Goal: Book appointment/travel/reservation

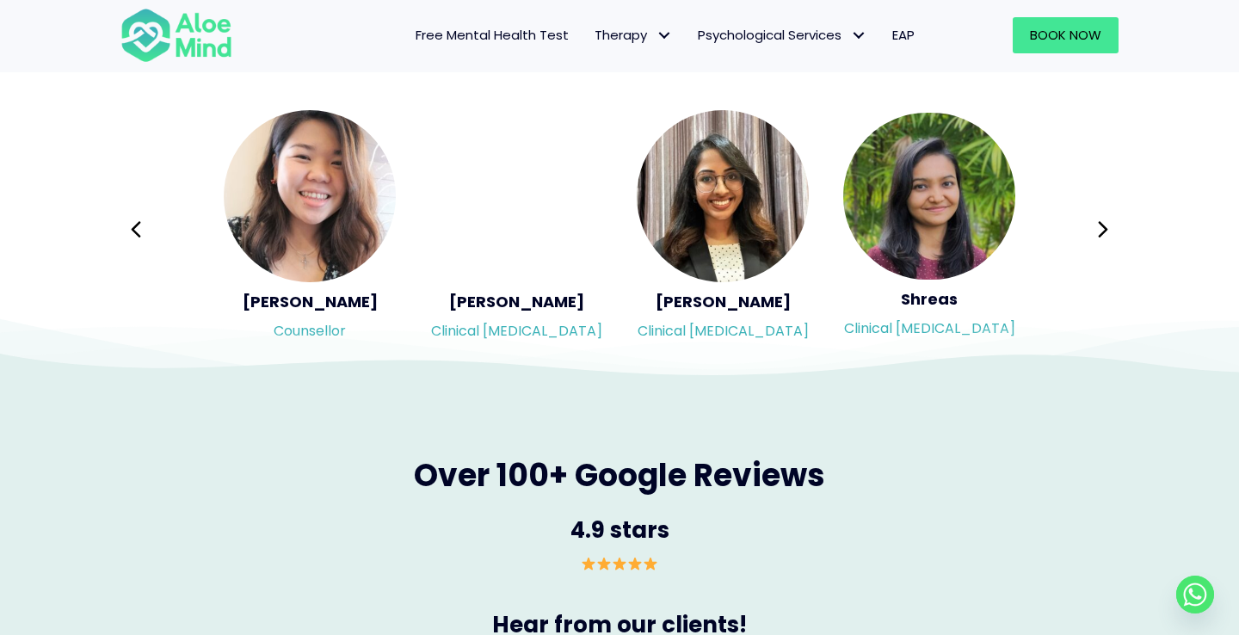
scroll to position [2932, 0]
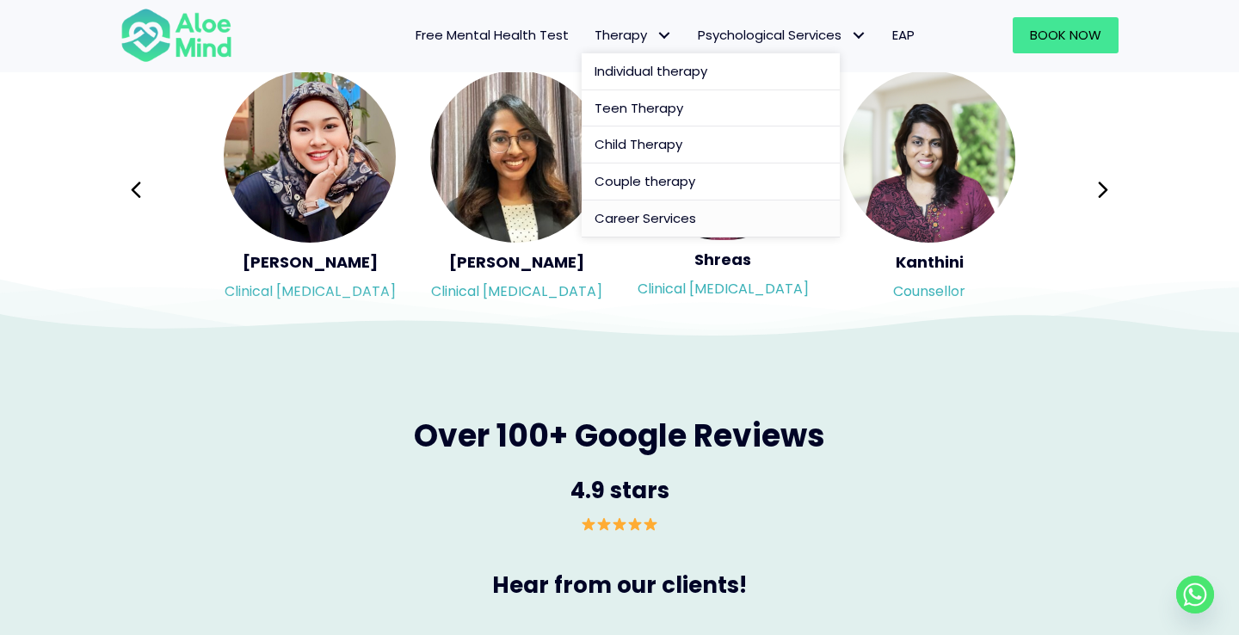
click at [648, 215] on span "Career Services" at bounding box center [646, 218] width 102 height 18
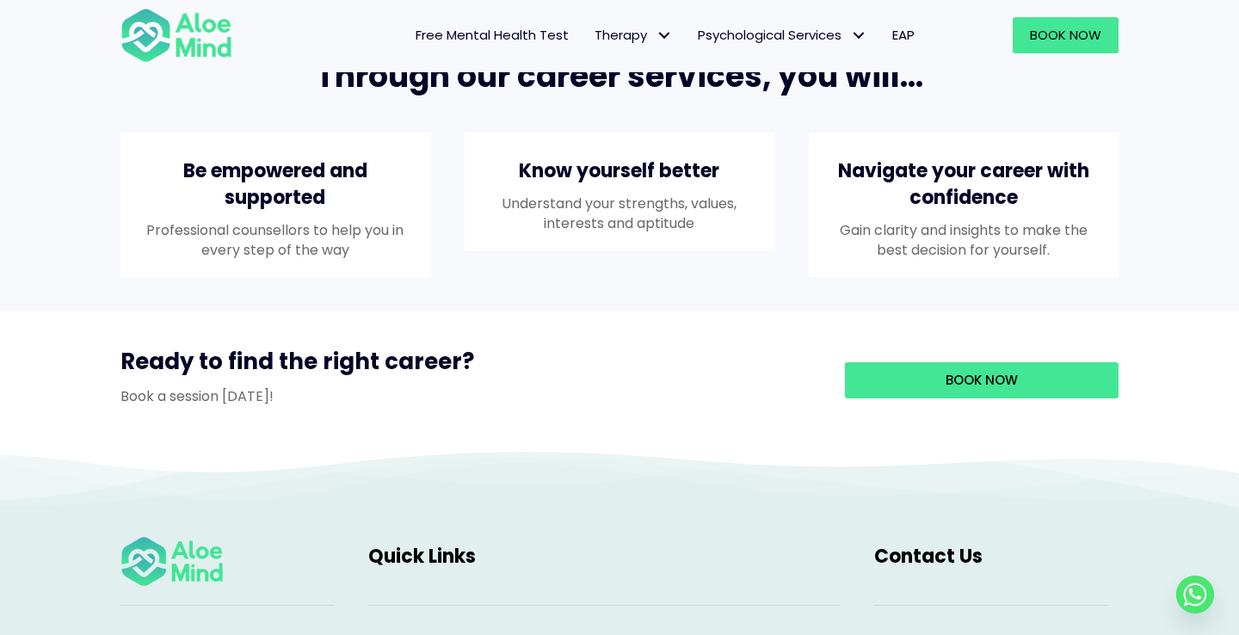
scroll to position [1427, 0]
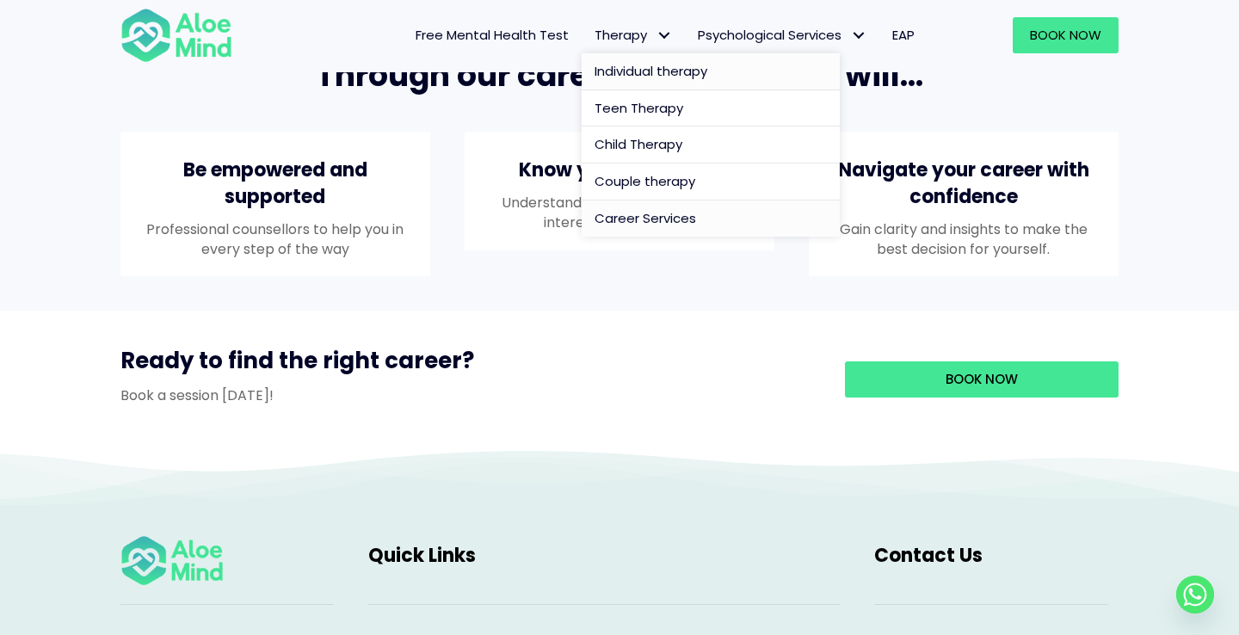
click at [647, 73] on span "Individual therapy" at bounding box center [651, 71] width 113 height 18
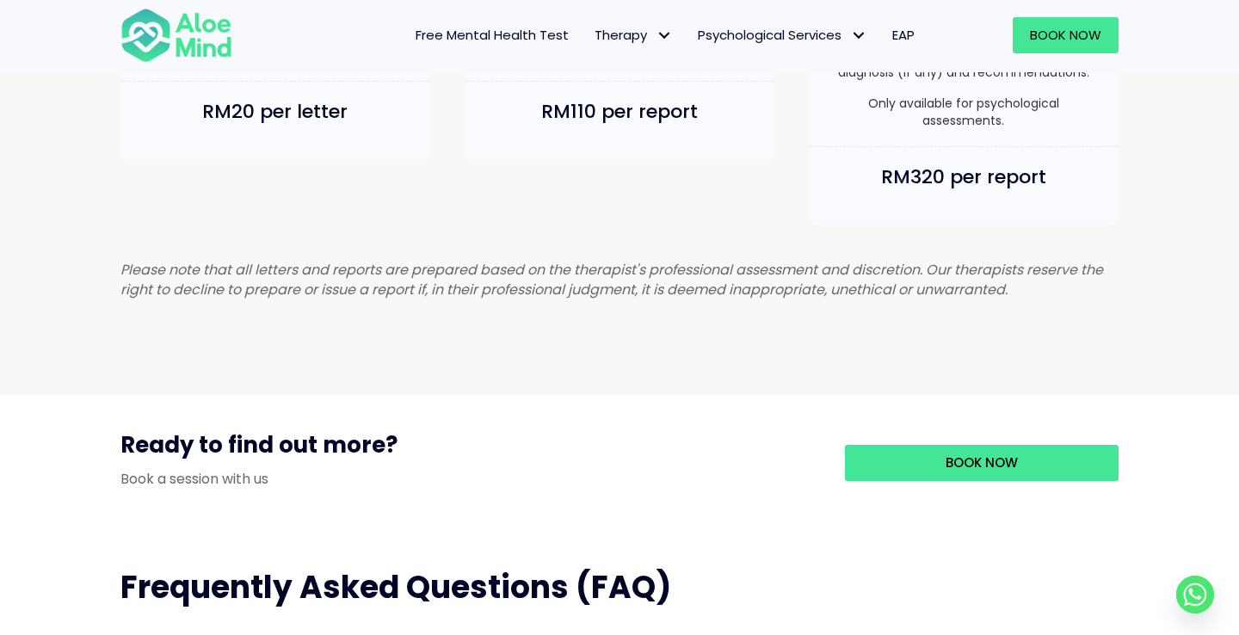
scroll to position [1323, 0]
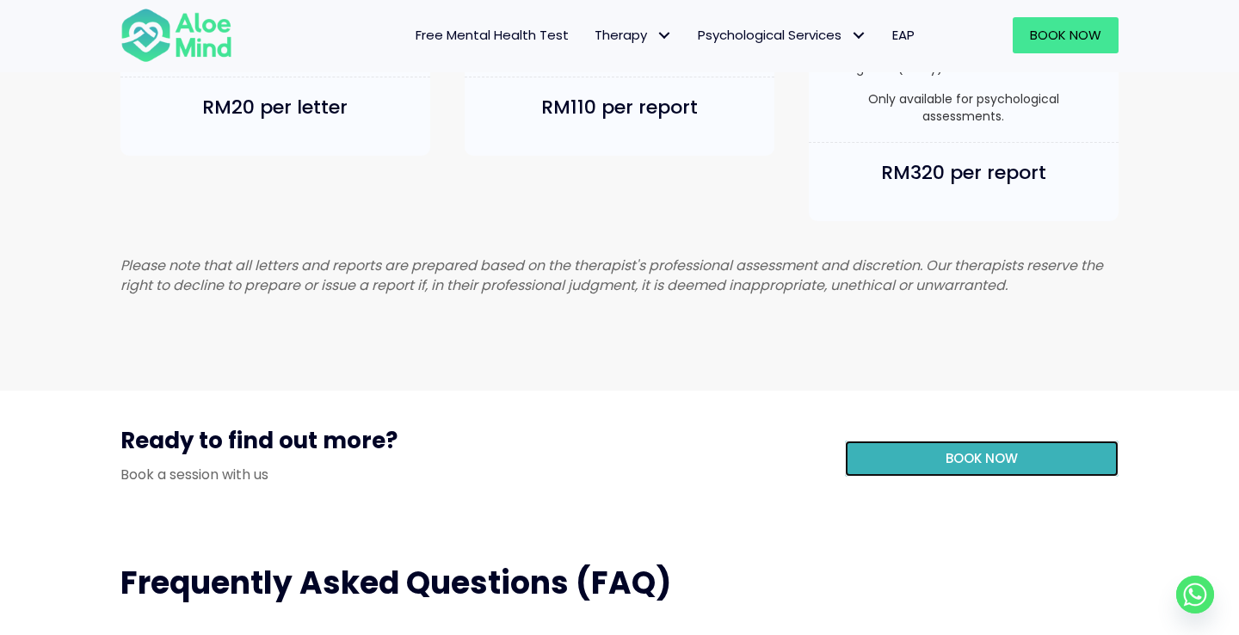
click at [884, 477] on link "Book Now" at bounding box center [982, 459] width 274 height 36
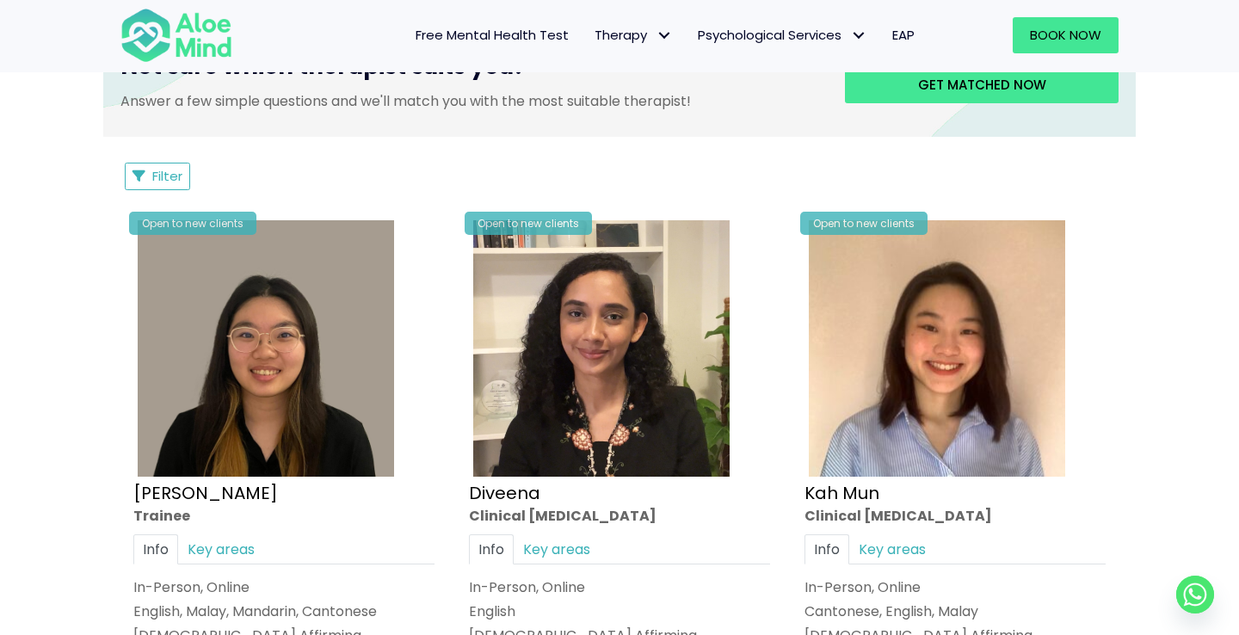
scroll to position [1016, 0]
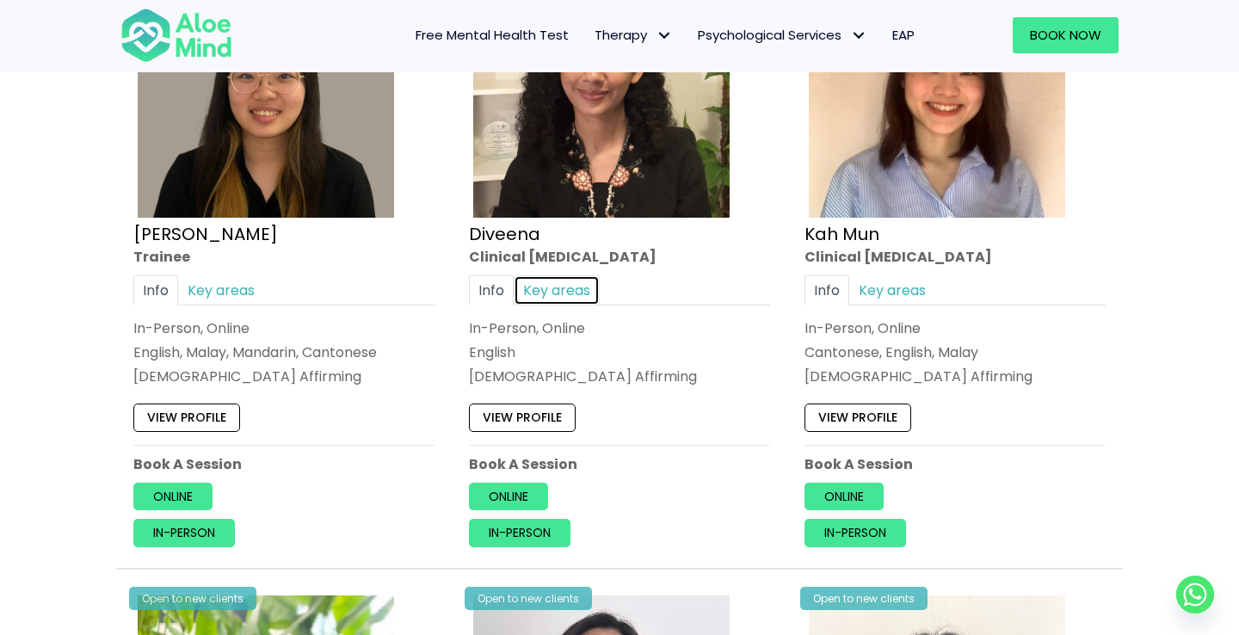
click at [545, 295] on link "Key areas" at bounding box center [557, 290] width 86 height 30
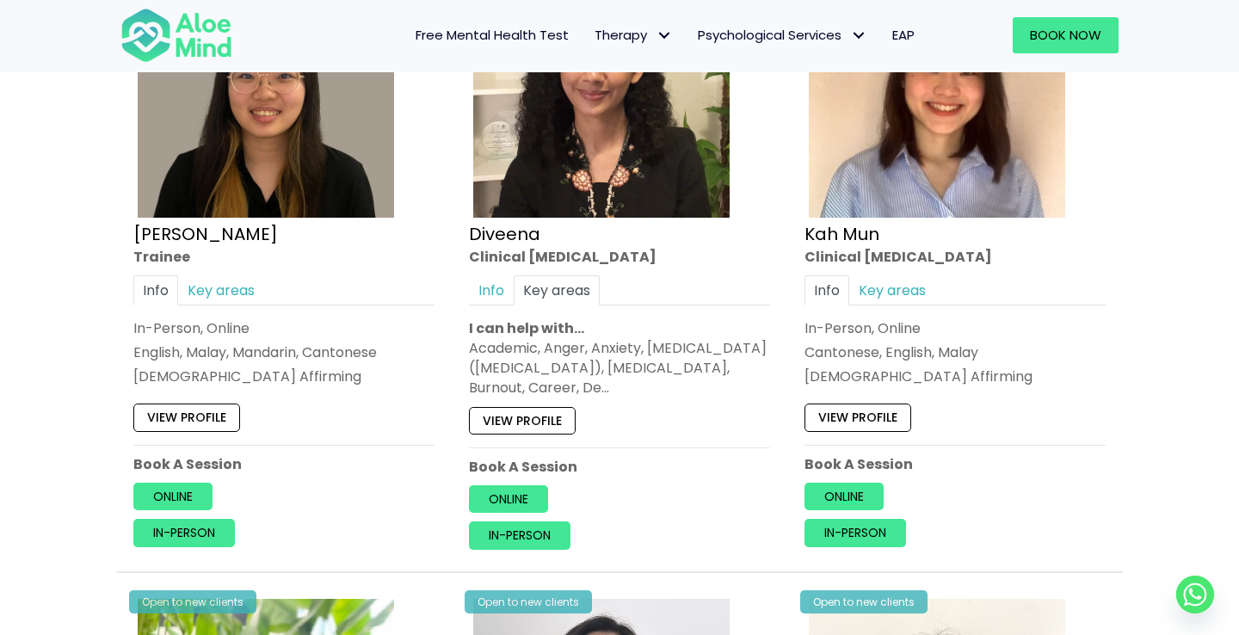
click at [509, 435] on div "Open to new clients Diveena Clinical psychologist Info Key areas In-Person, Onl…" at bounding box center [619, 253] width 327 height 619
click at [517, 425] on link "View profile" at bounding box center [522, 420] width 107 height 28
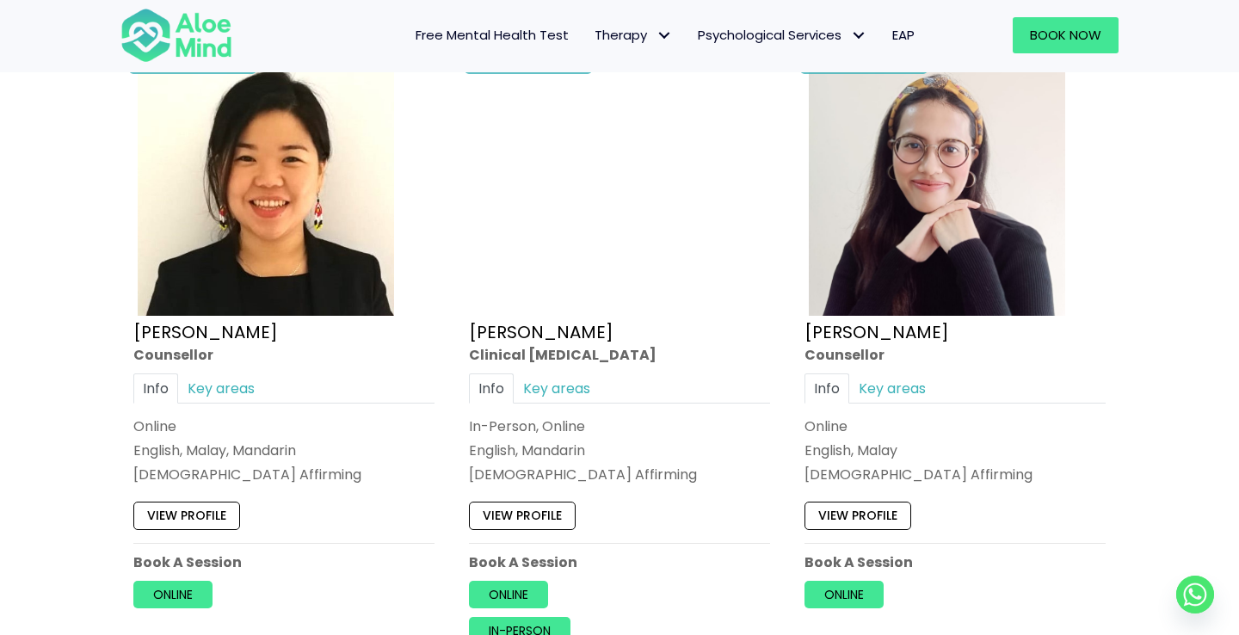
scroll to position [2848, 0]
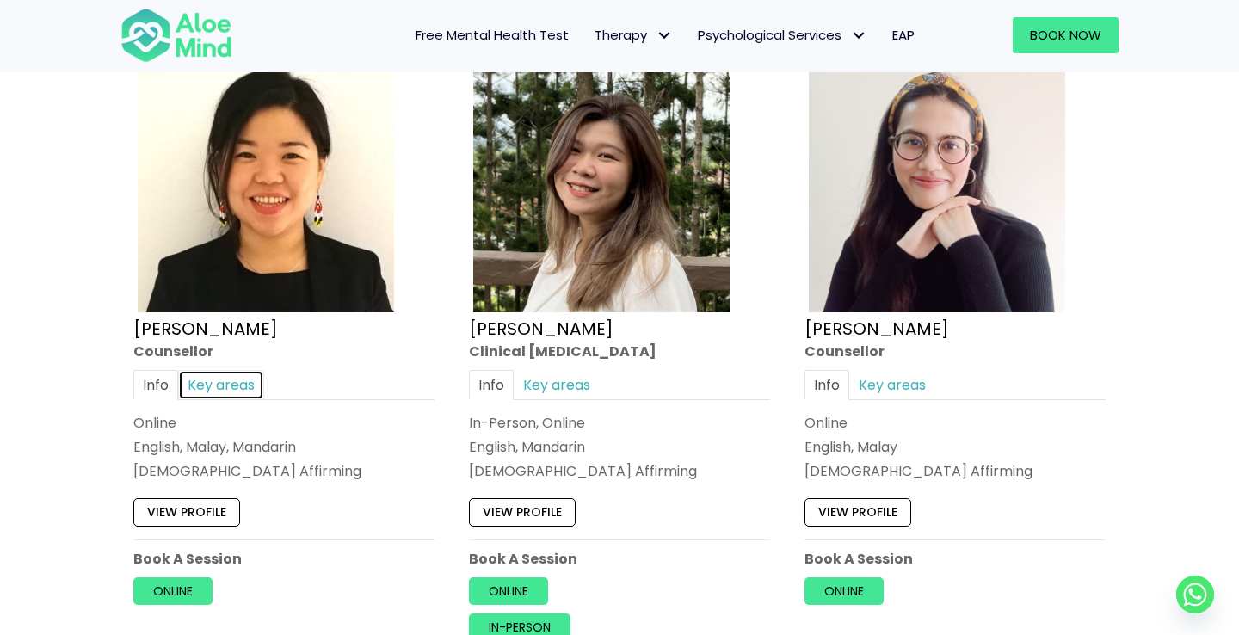
click at [219, 386] on link "Key areas" at bounding box center [221, 384] width 86 height 30
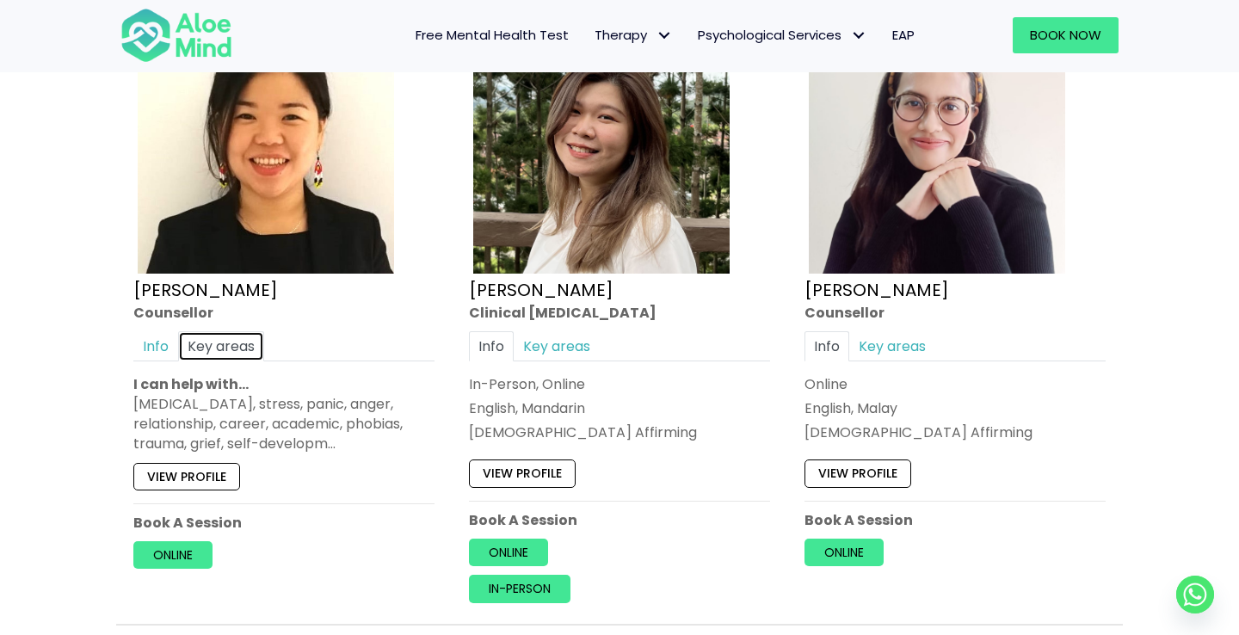
scroll to position [2901, 0]
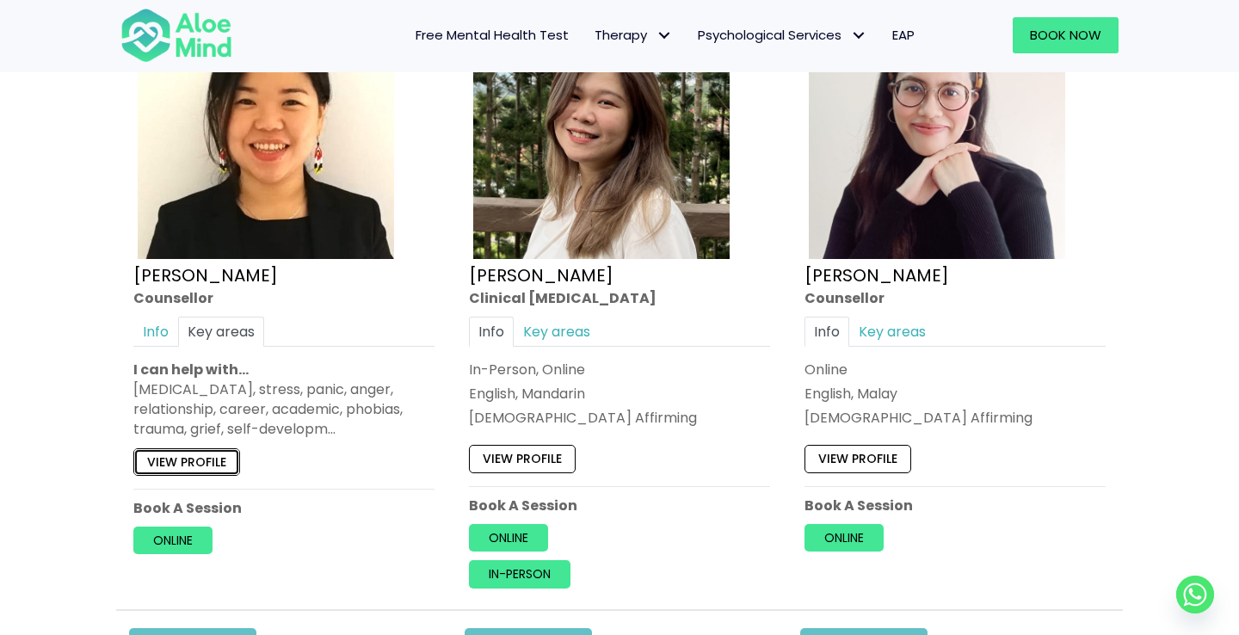
click at [197, 470] on link "View profile" at bounding box center [186, 461] width 107 height 28
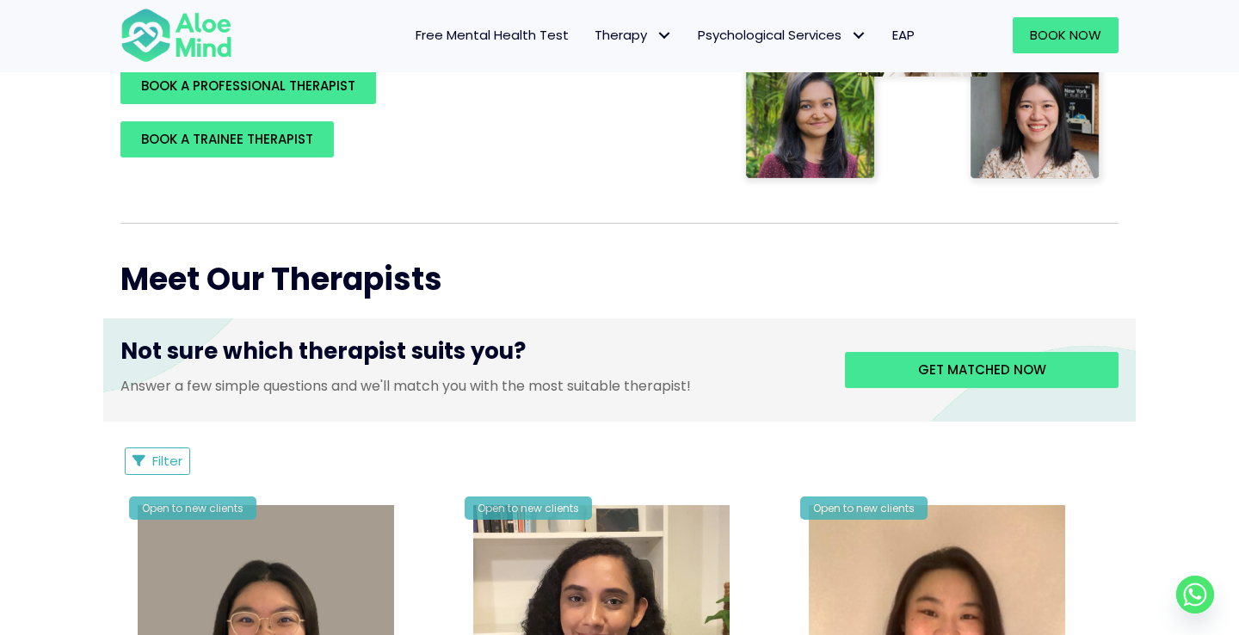
scroll to position [625, 0]
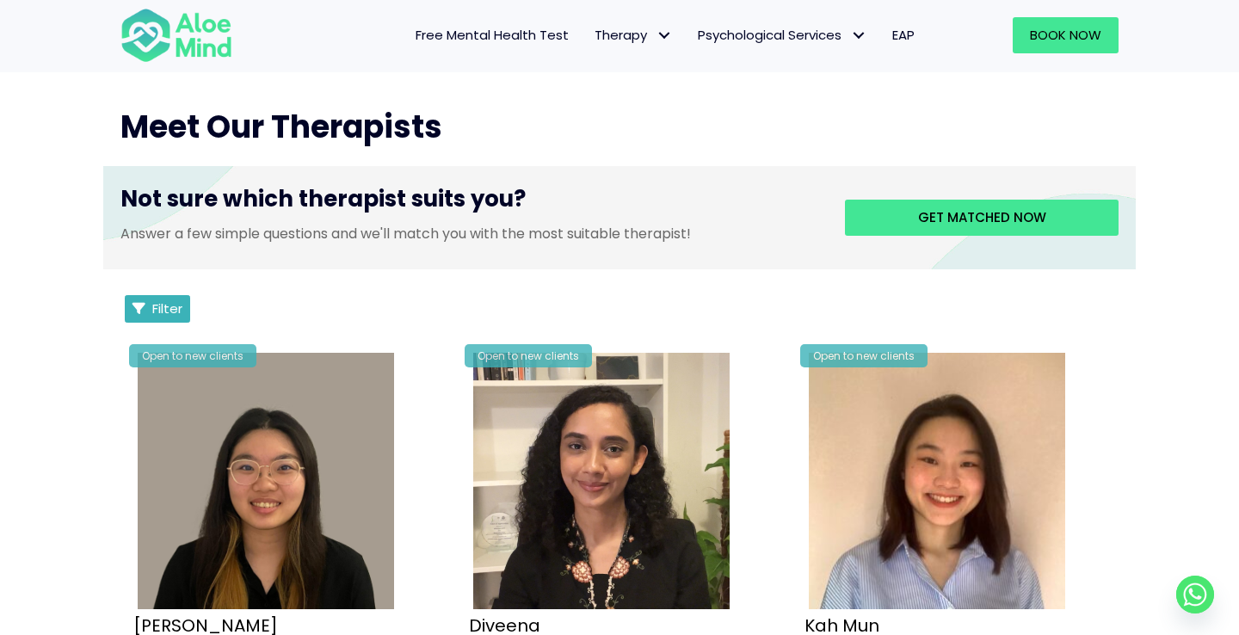
click at [159, 307] on span "Filter" at bounding box center [167, 308] width 30 height 18
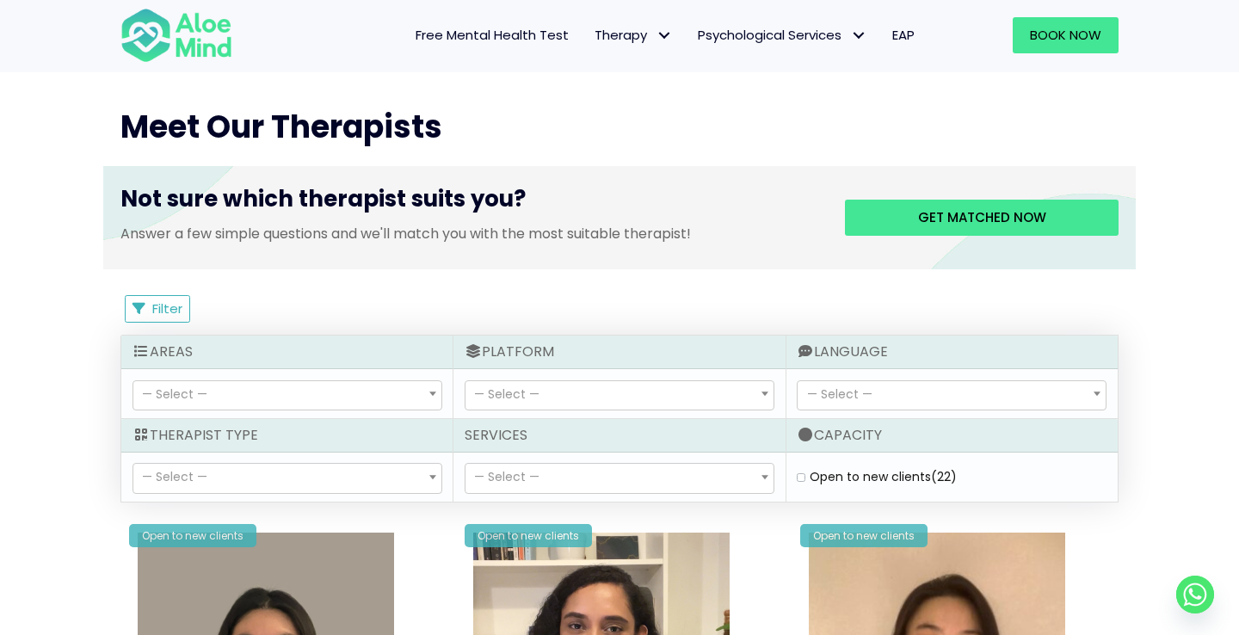
scroll to position [719, 0]
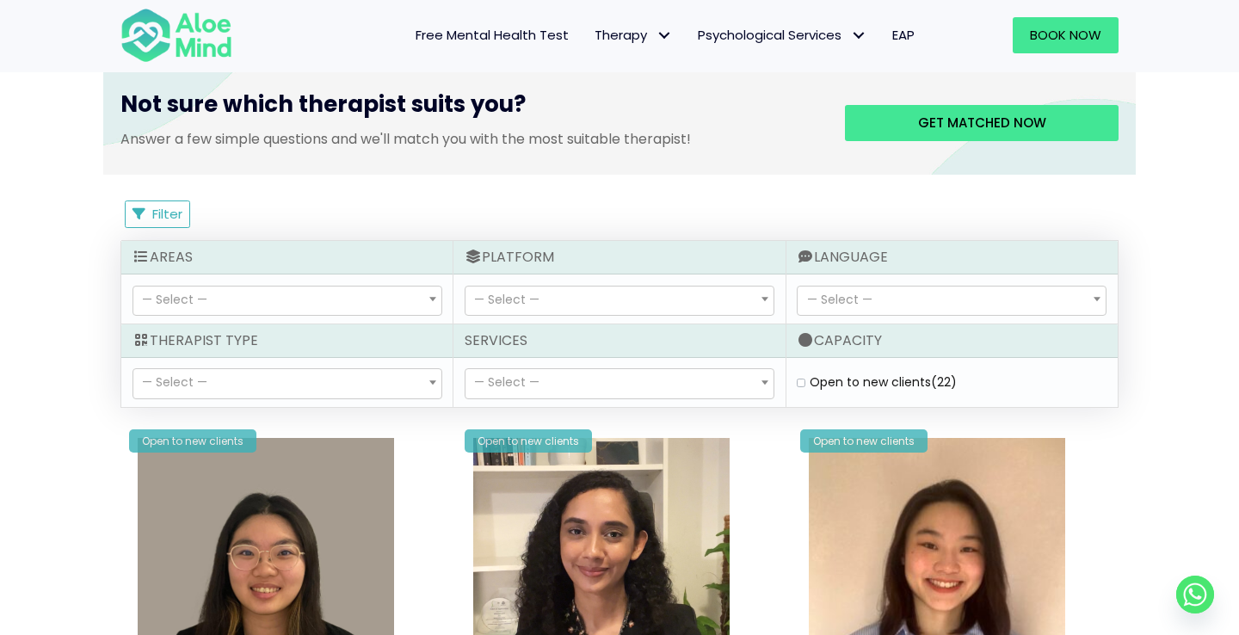
click at [262, 385] on span "— Select —" at bounding box center [287, 383] width 308 height 29
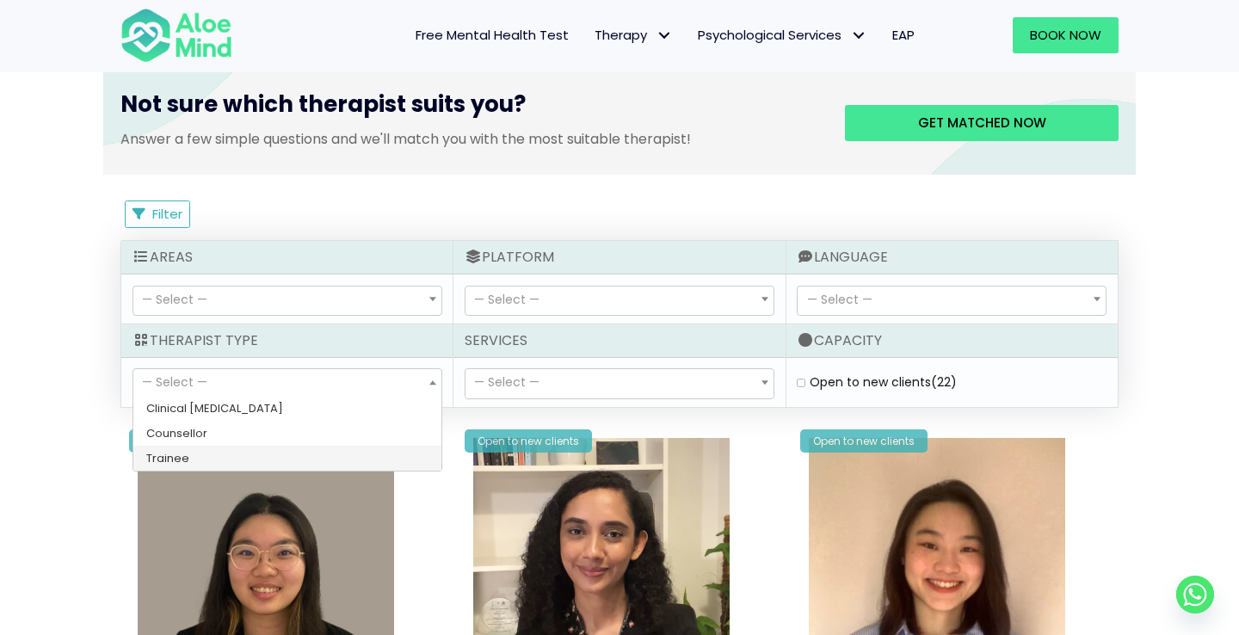
select select "80"
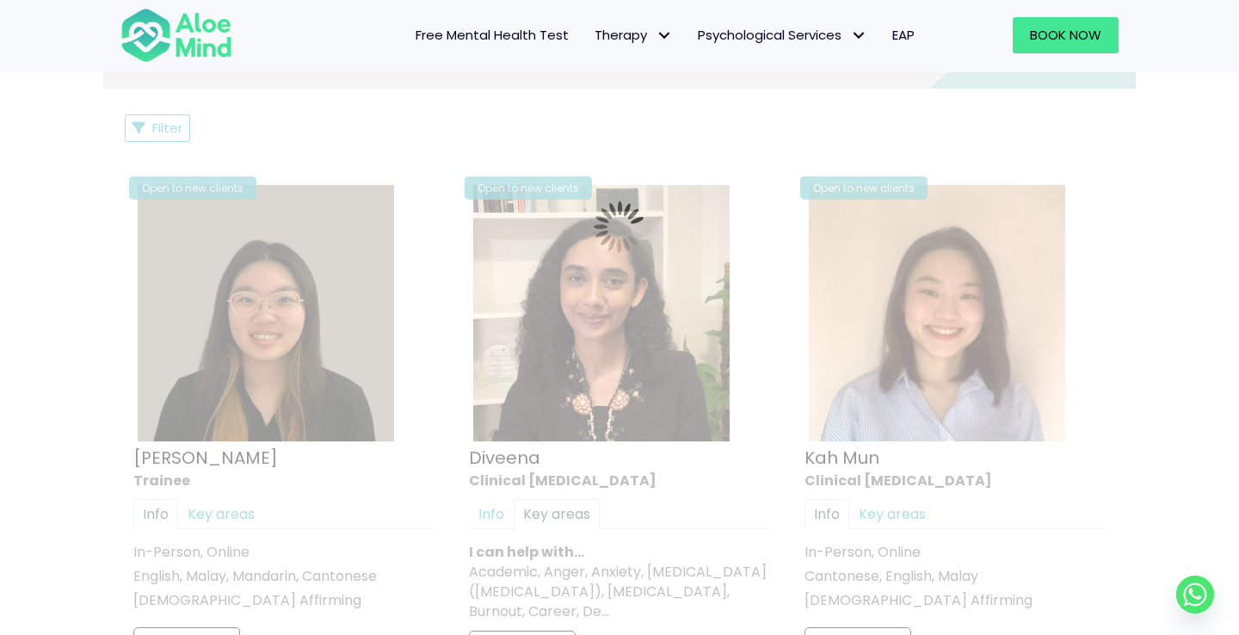
scroll to position [919, 0]
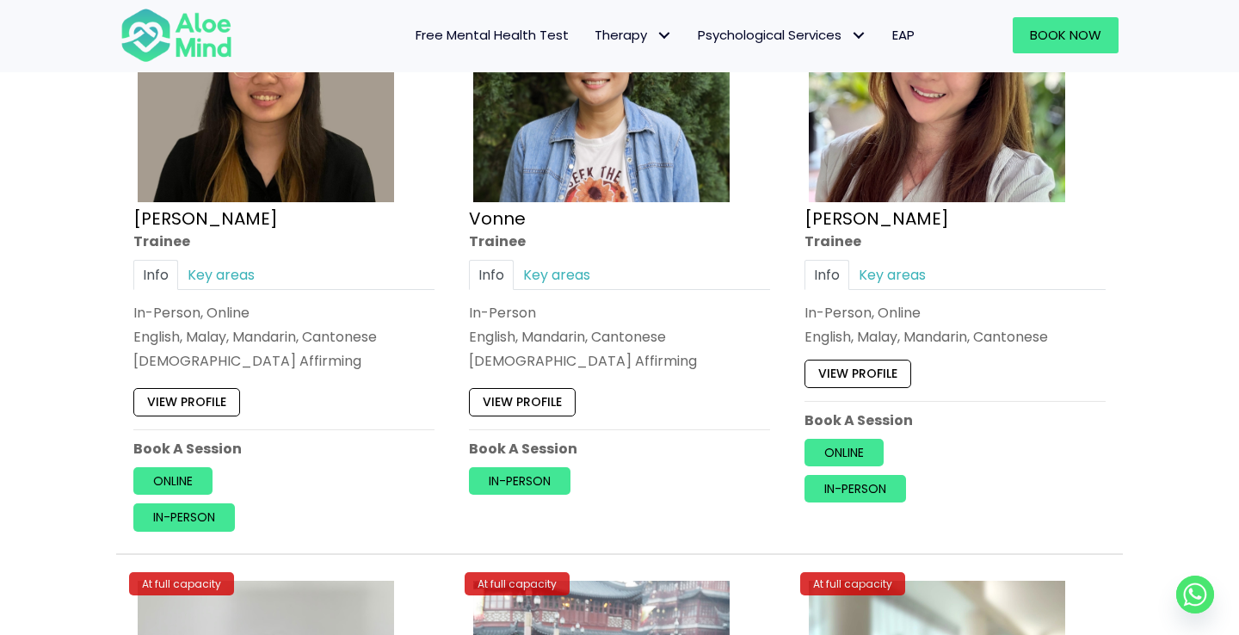
scroll to position [1091, 0]
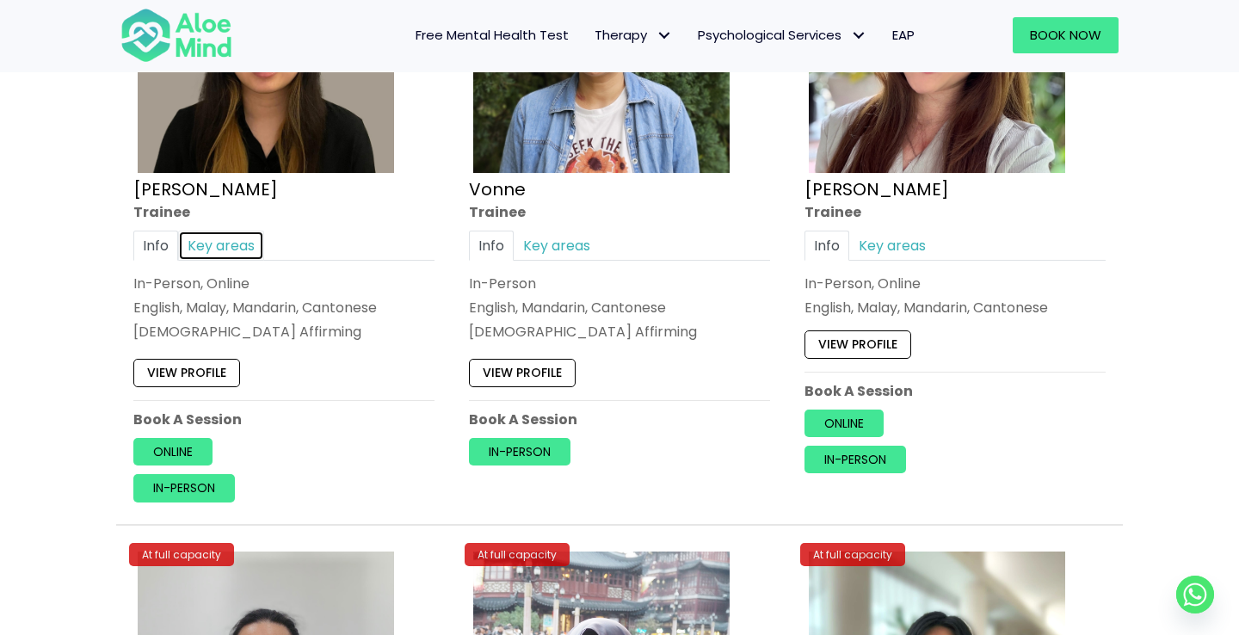
click at [233, 240] on link "Key areas" at bounding box center [221, 246] width 86 height 30
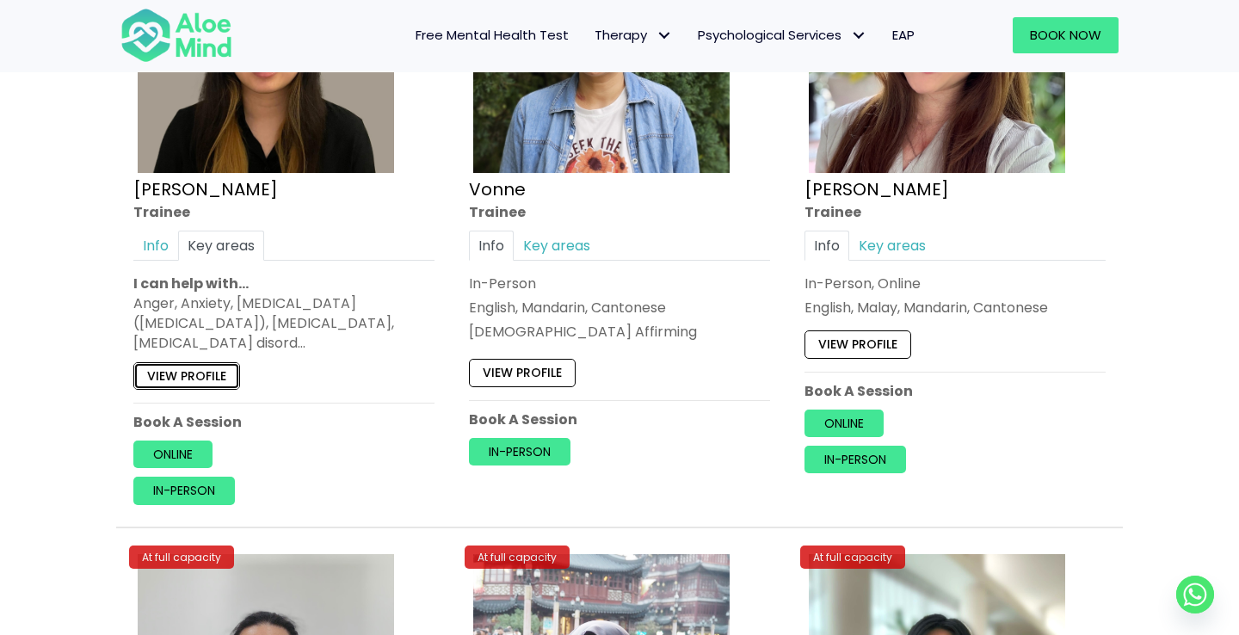
click at [221, 369] on link "View profile" at bounding box center [186, 376] width 107 height 28
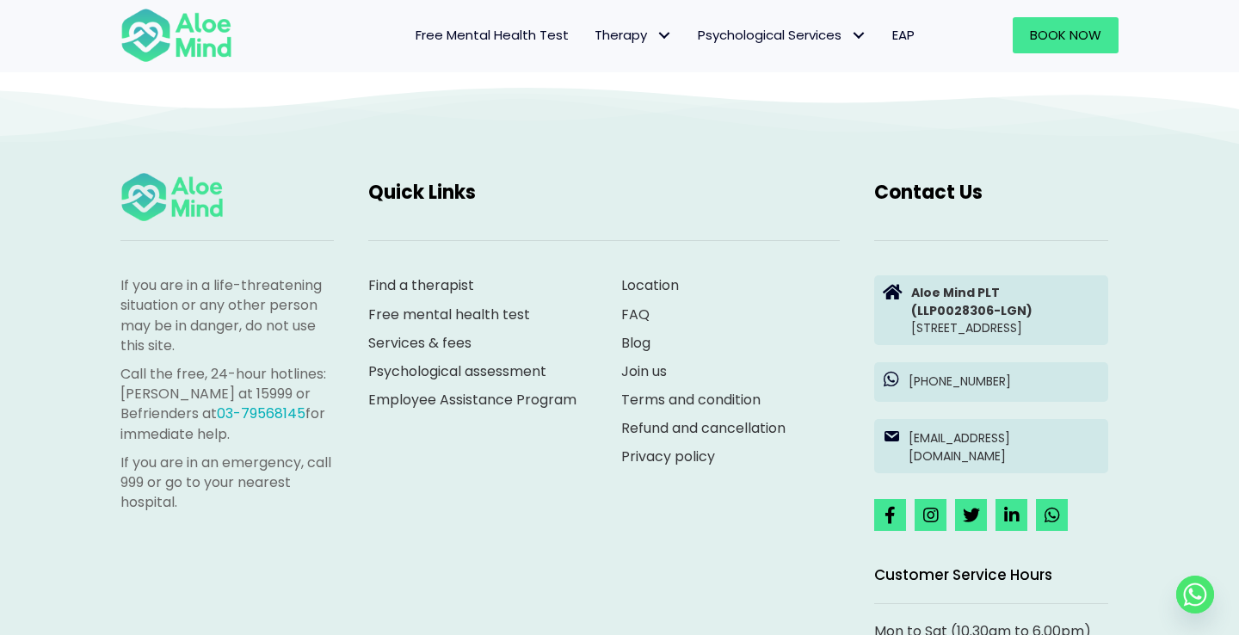
scroll to position [1698, 0]
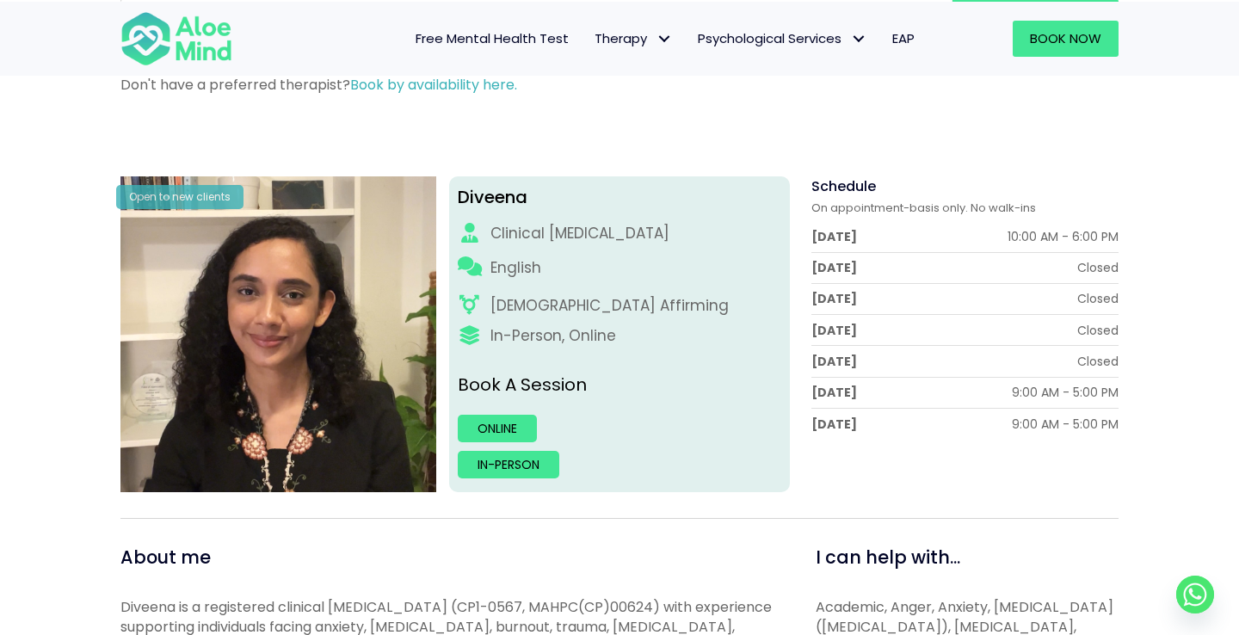
scroll to position [148, 0]
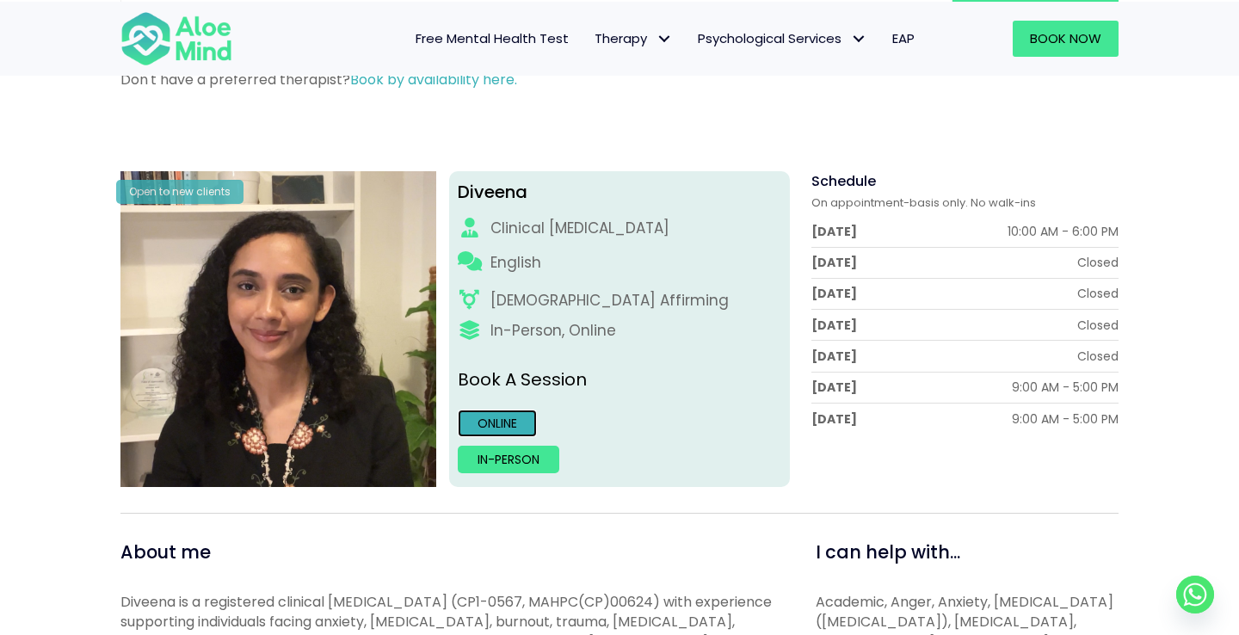
click at [523, 412] on link "Online" at bounding box center [497, 424] width 79 height 28
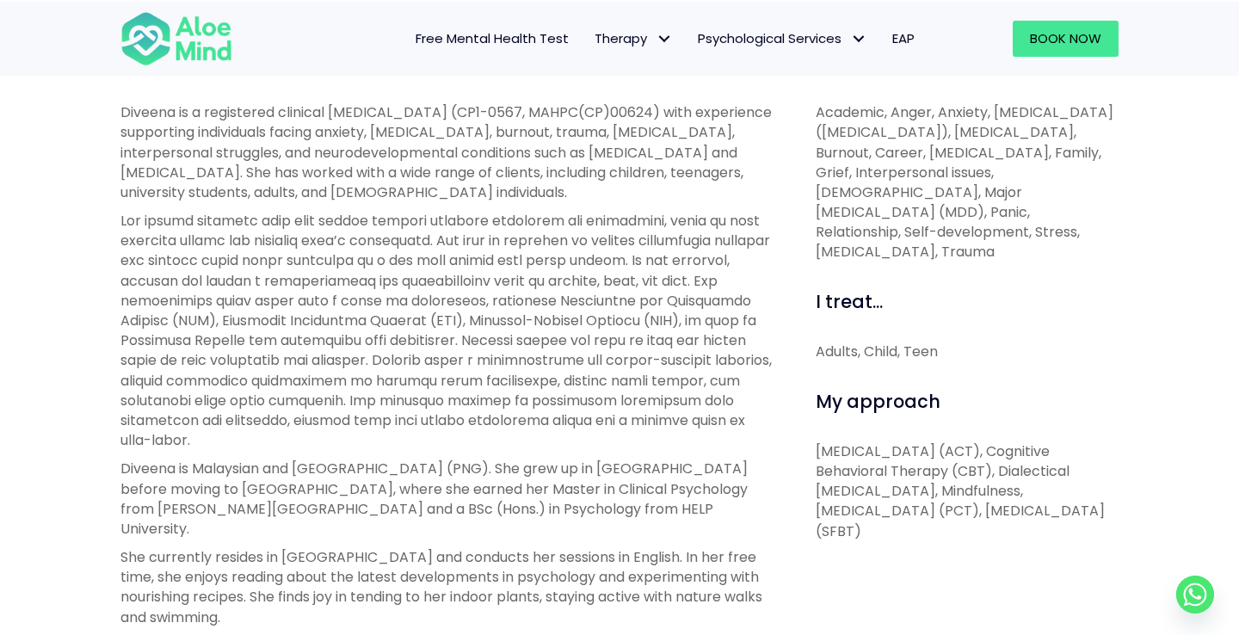
scroll to position [648, 0]
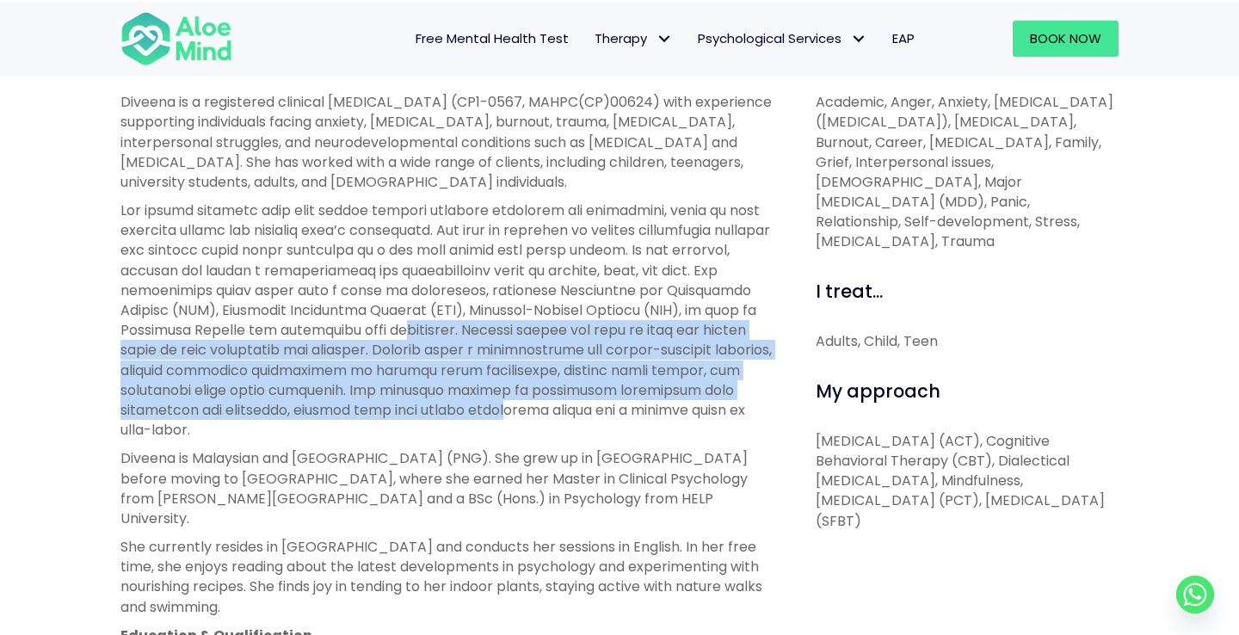
drag, startPoint x: 574, startPoint y: 399, endPoint x: 519, endPoint y: 319, distance: 97.1
click at [519, 319] on p at bounding box center [448, 319] width 657 height 239
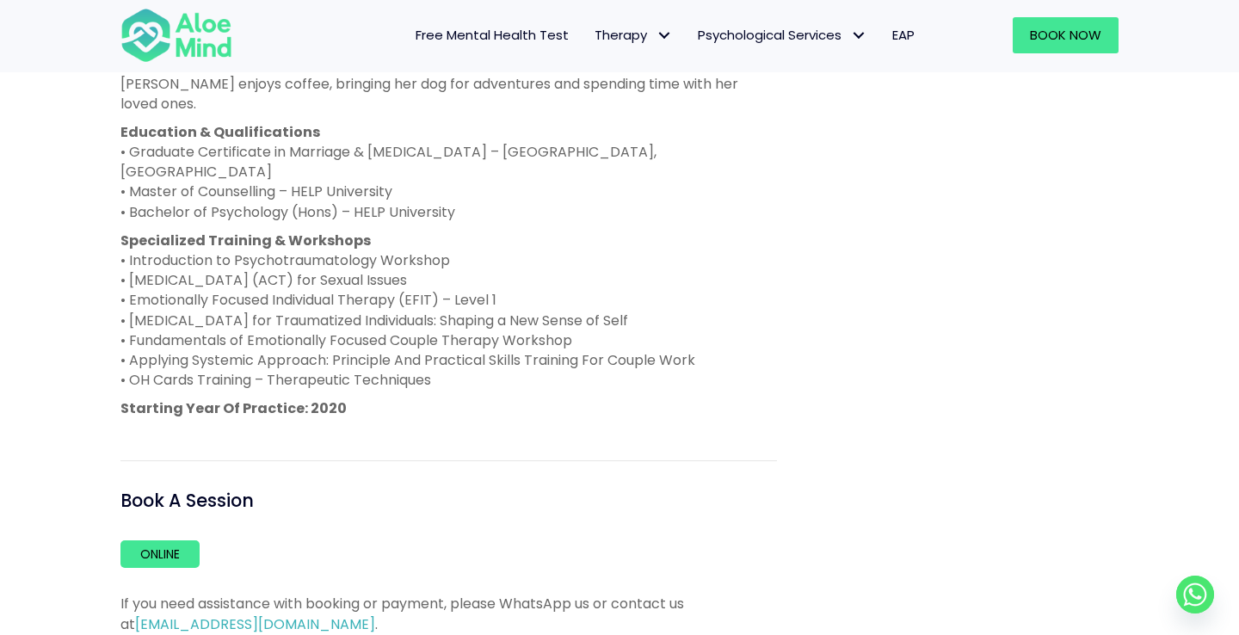
scroll to position [1068, 0]
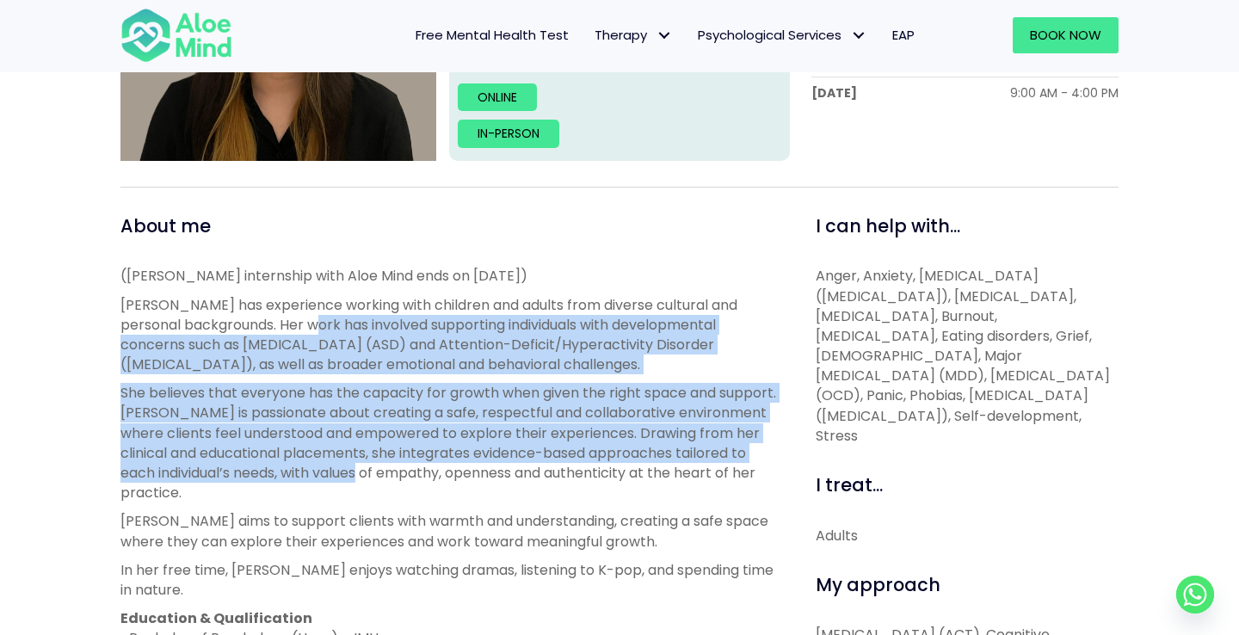
drag, startPoint x: 416, startPoint y: 483, endPoint x: 308, endPoint y: 326, distance: 190.0
click at [308, 326] on div "([PERSON_NAME] internship with Aloe Mind ends on [DATE]) [PERSON_NAME] has expe…" at bounding box center [448, 495] width 657 height 459
click at [308, 326] on p "[PERSON_NAME] has experience working with children and adults from diverse cult…" at bounding box center [448, 335] width 657 height 80
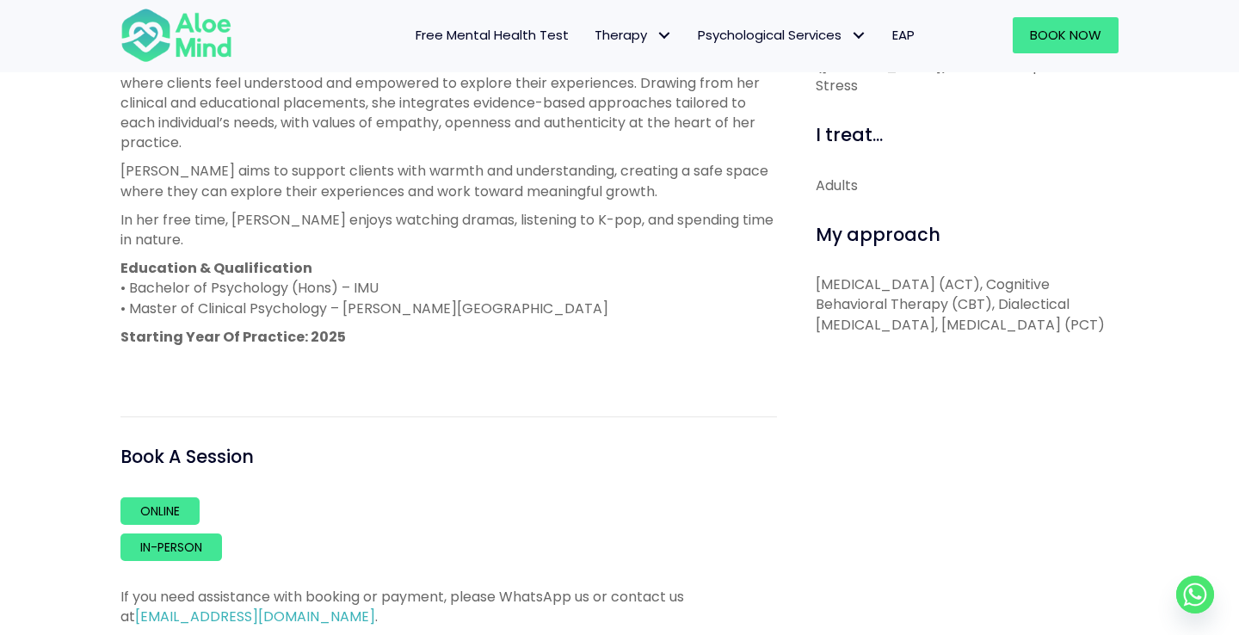
scroll to position [822, 0]
